Goal: Information Seeking & Learning: Check status

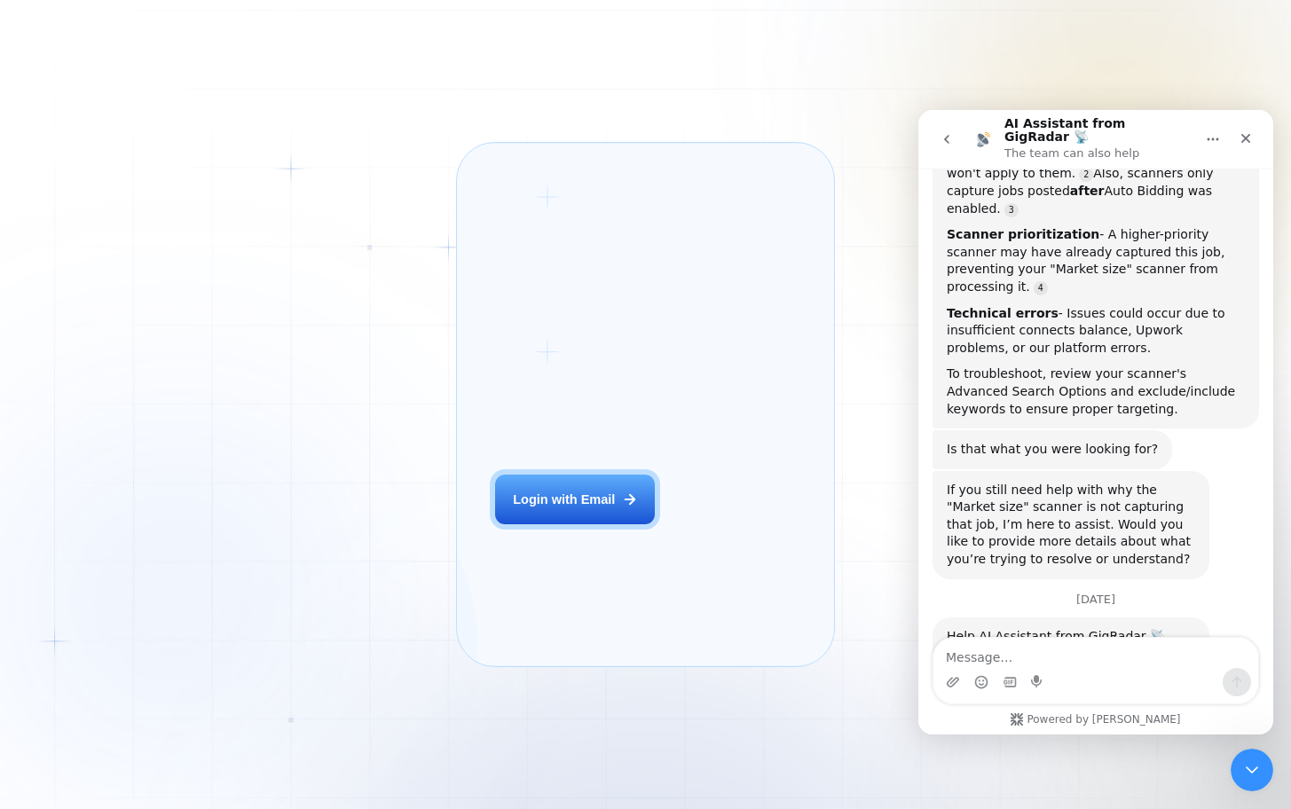
scroll to position [601, 0]
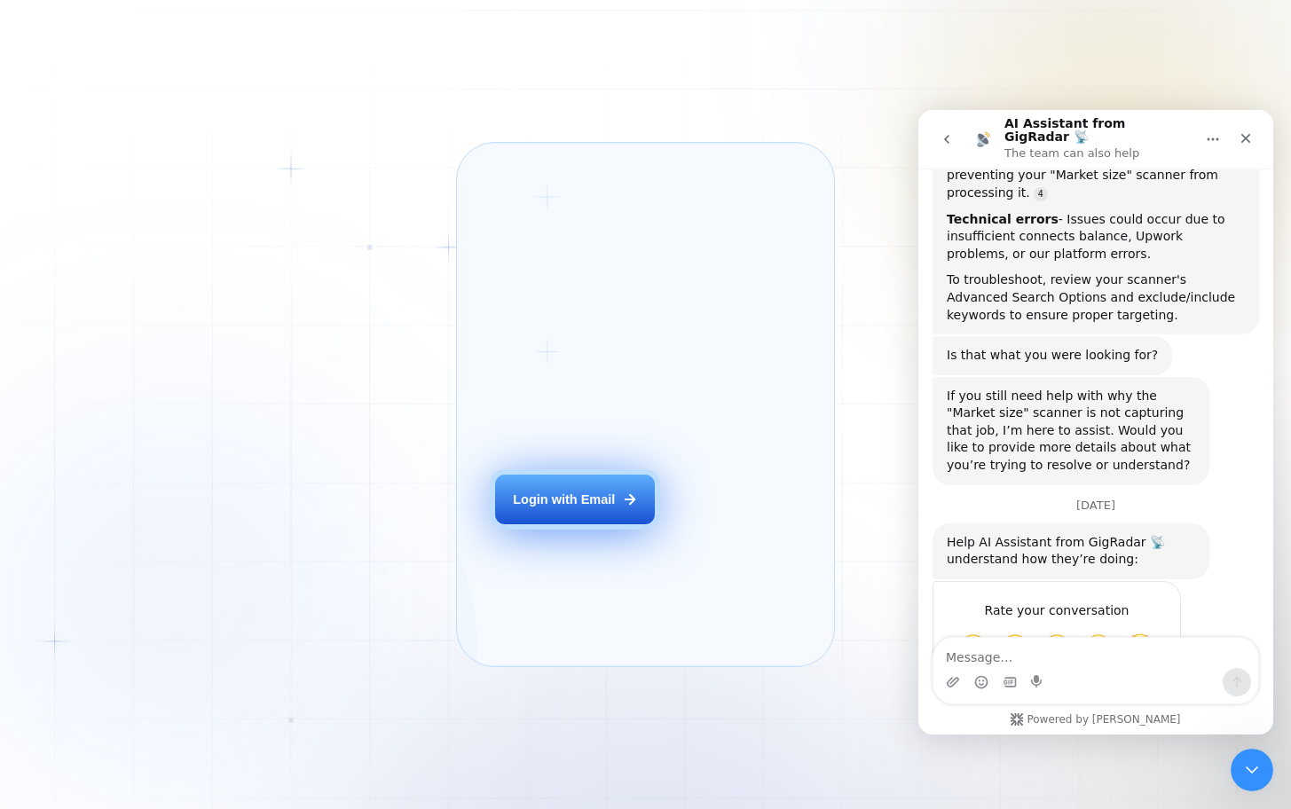
click at [576, 508] on div "Login with Email" at bounding box center [564, 500] width 102 height 18
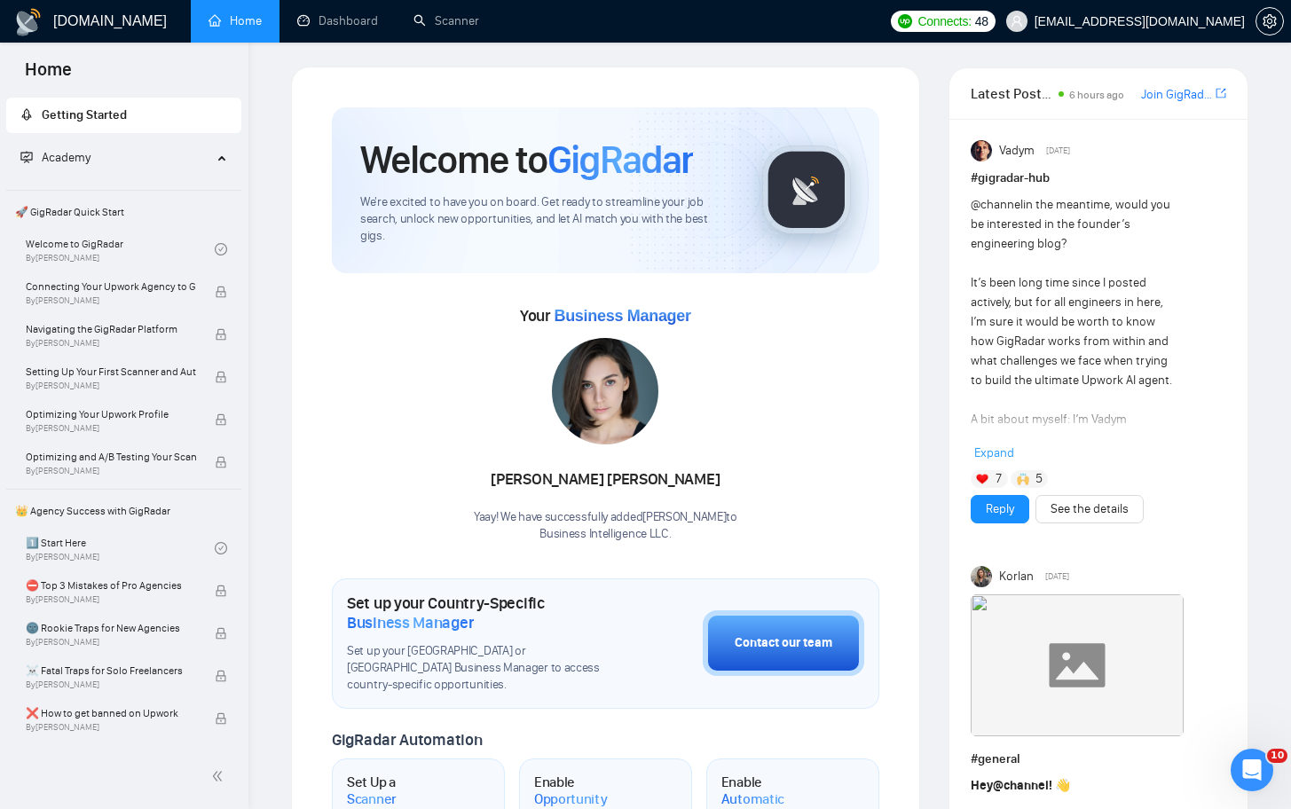
scroll to position [5, 0]
click at [356, 15] on link "Dashboard" at bounding box center [337, 20] width 81 height 15
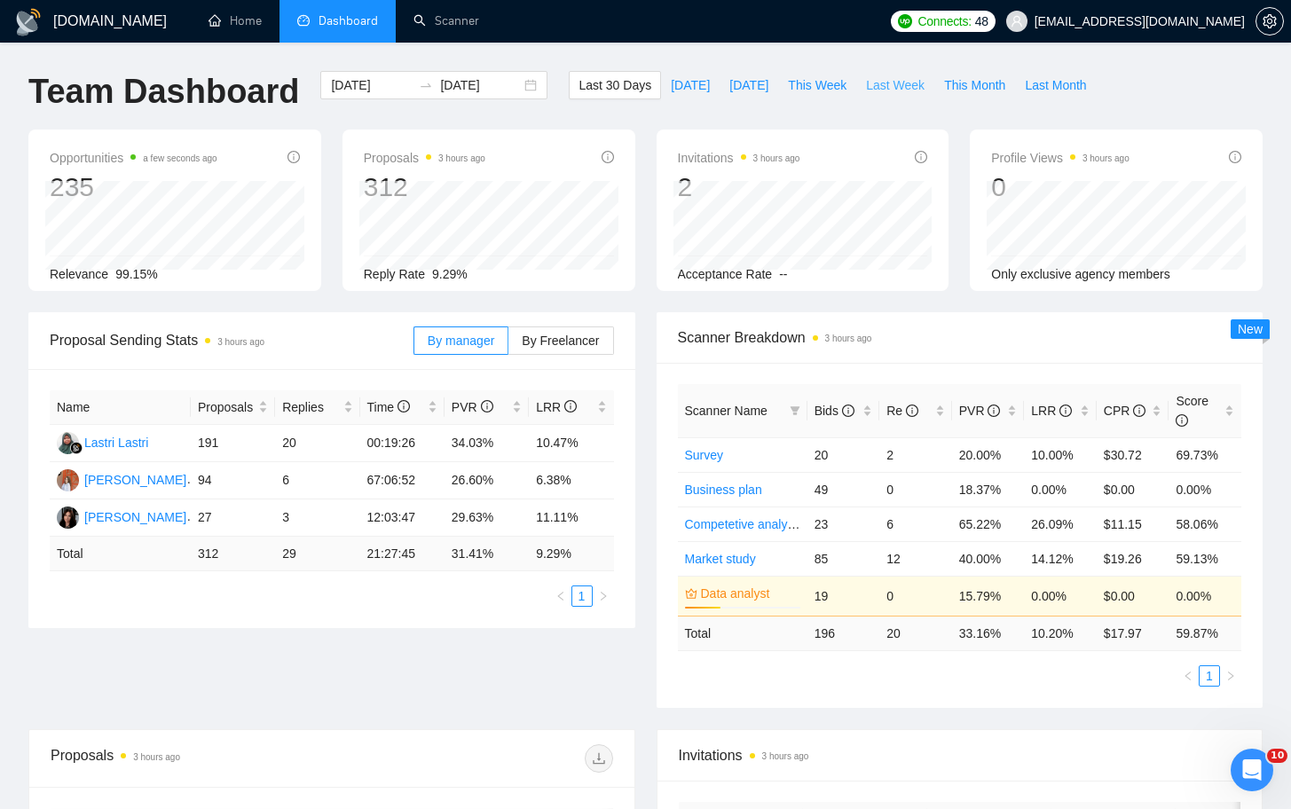
click at [895, 89] on span "Last Week" at bounding box center [895, 85] width 59 height 20
type input "2025-10-06"
type input "2025-10-12"
click at [834, 90] on span "This Week" at bounding box center [817, 85] width 59 height 20
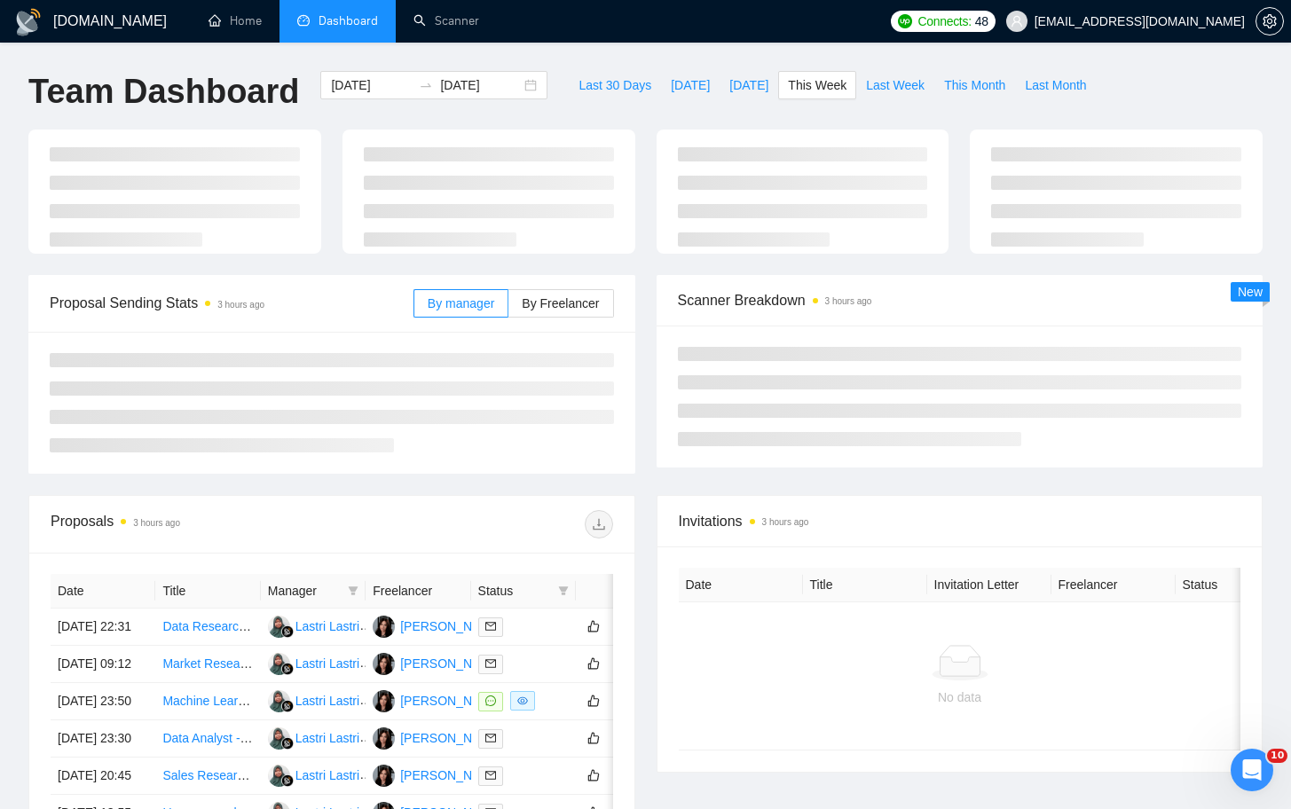
type input "2025-10-13"
type input "2025-10-19"
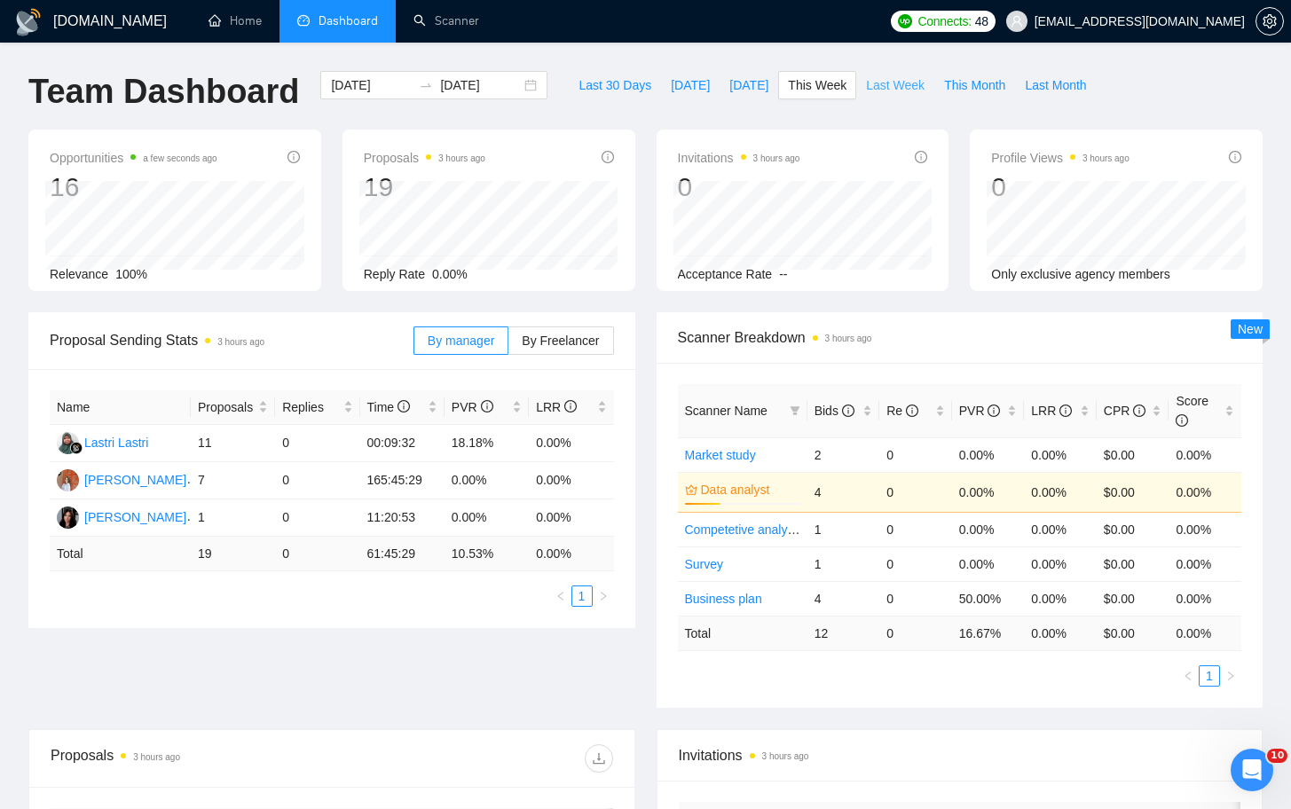
click at [896, 91] on span "Last Week" at bounding box center [895, 85] width 59 height 20
type input "2025-10-06"
type input "2025-10-12"
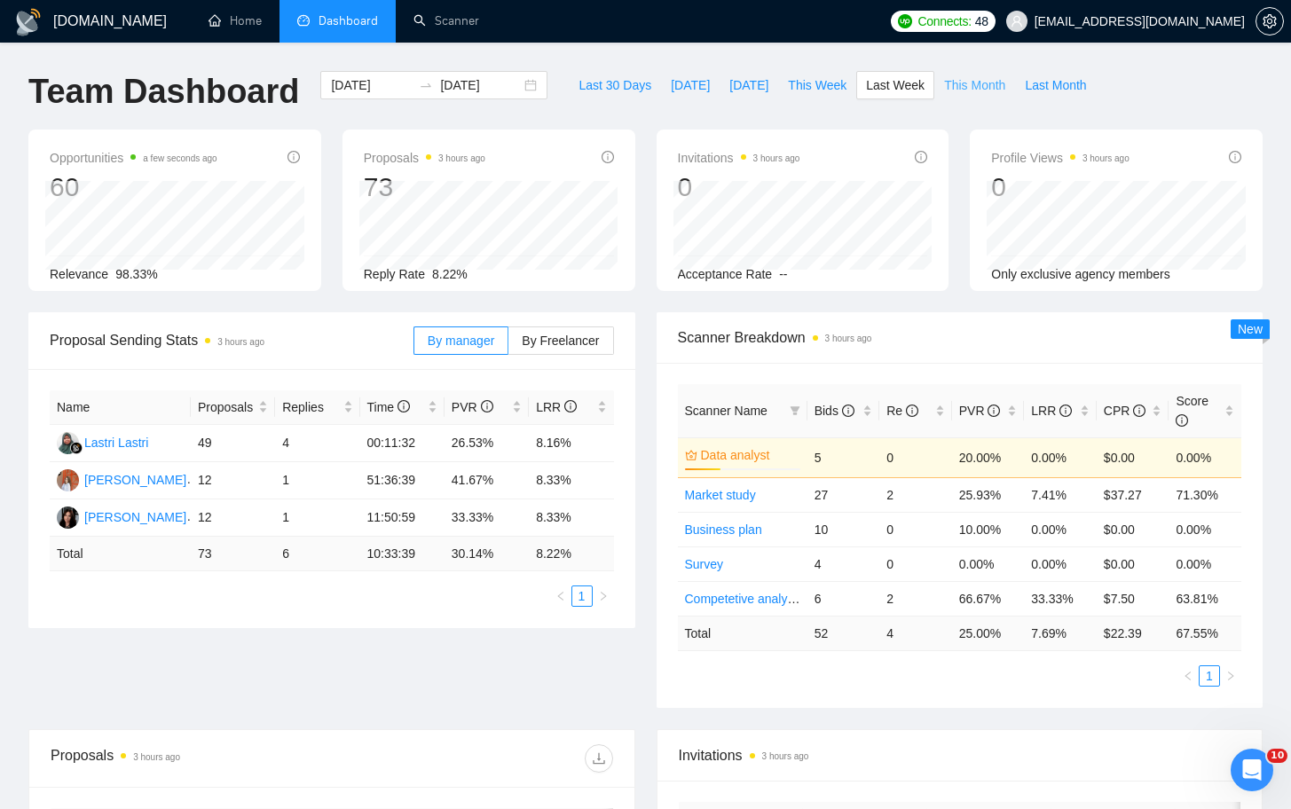
click at [961, 89] on span "This Month" at bounding box center [974, 85] width 61 height 20
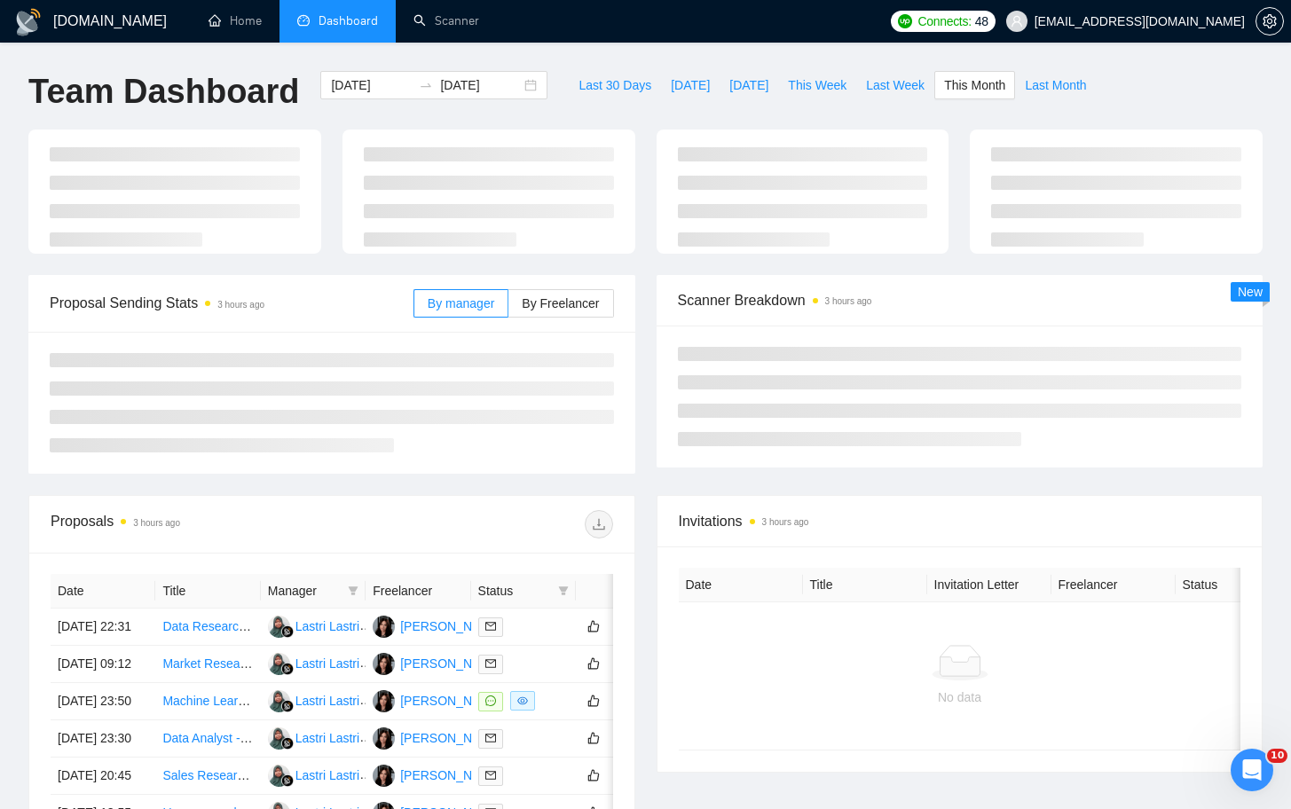
type input "[DATE]"
